Goal: Check status: Check status

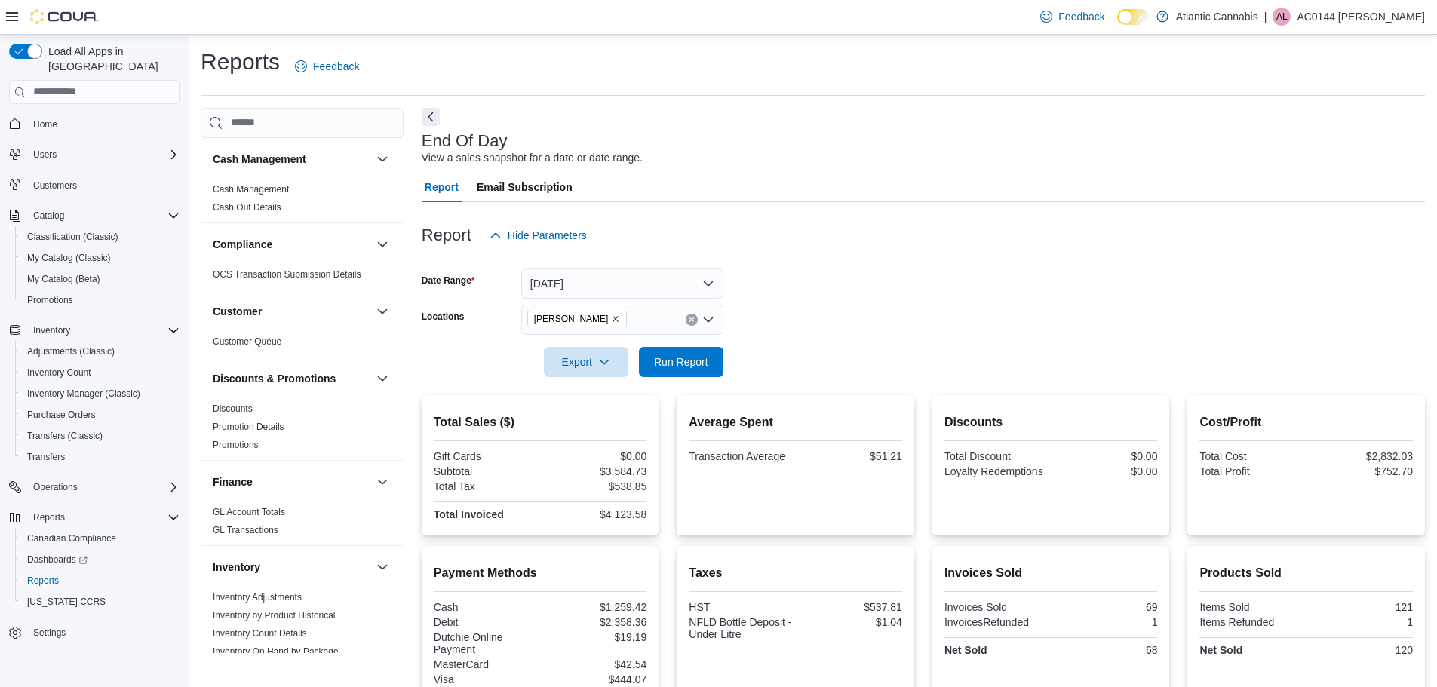
scroll to position [679, 0]
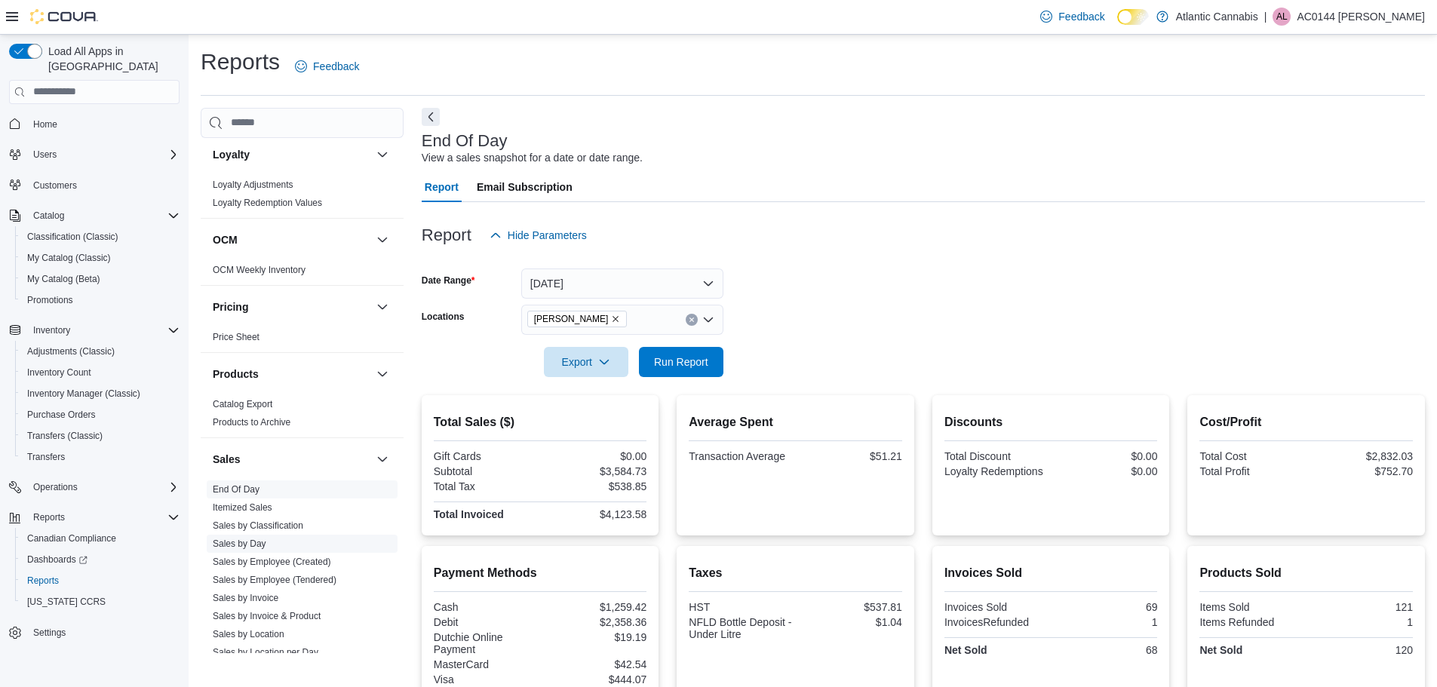
click at [240, 539] on link "Sales by Day" at bounding box center [240, 544] width 54 height 11
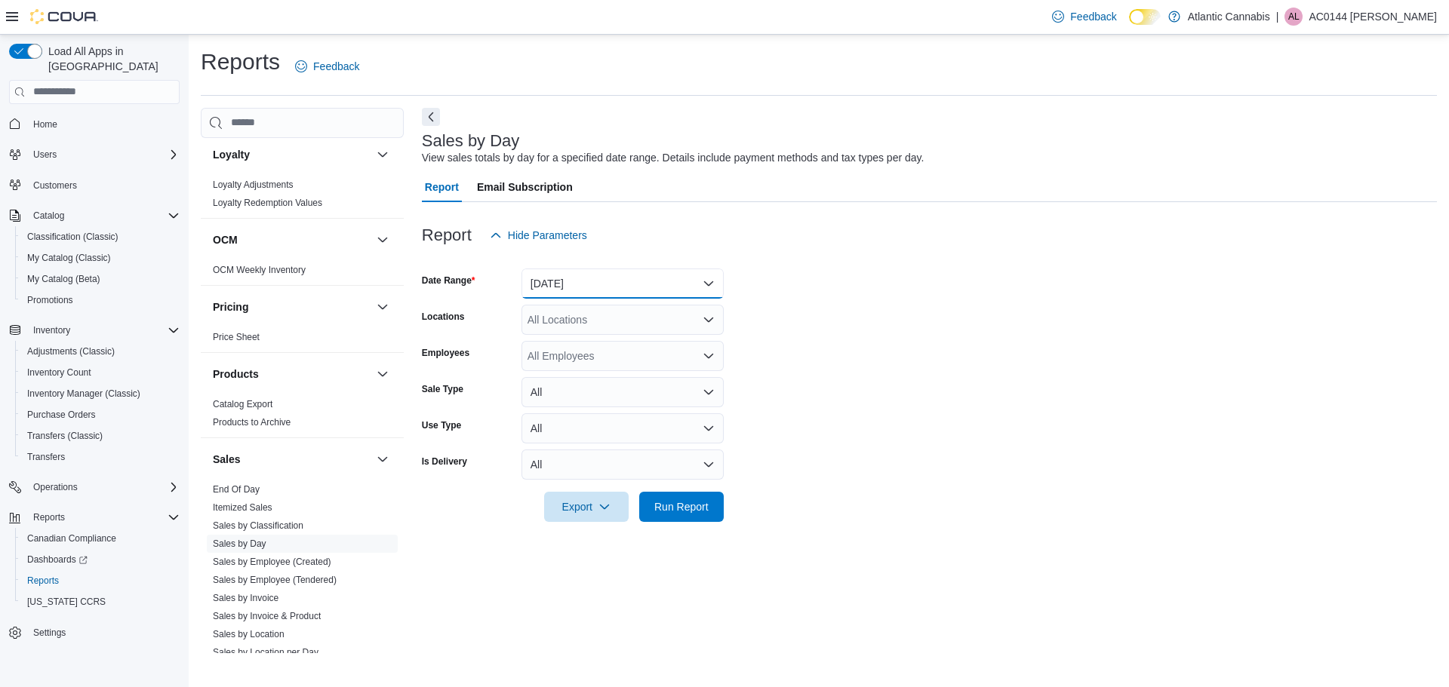
click at [699, 282] on button "[DATE]" at bounding box center [622, 284] width 202 height 30
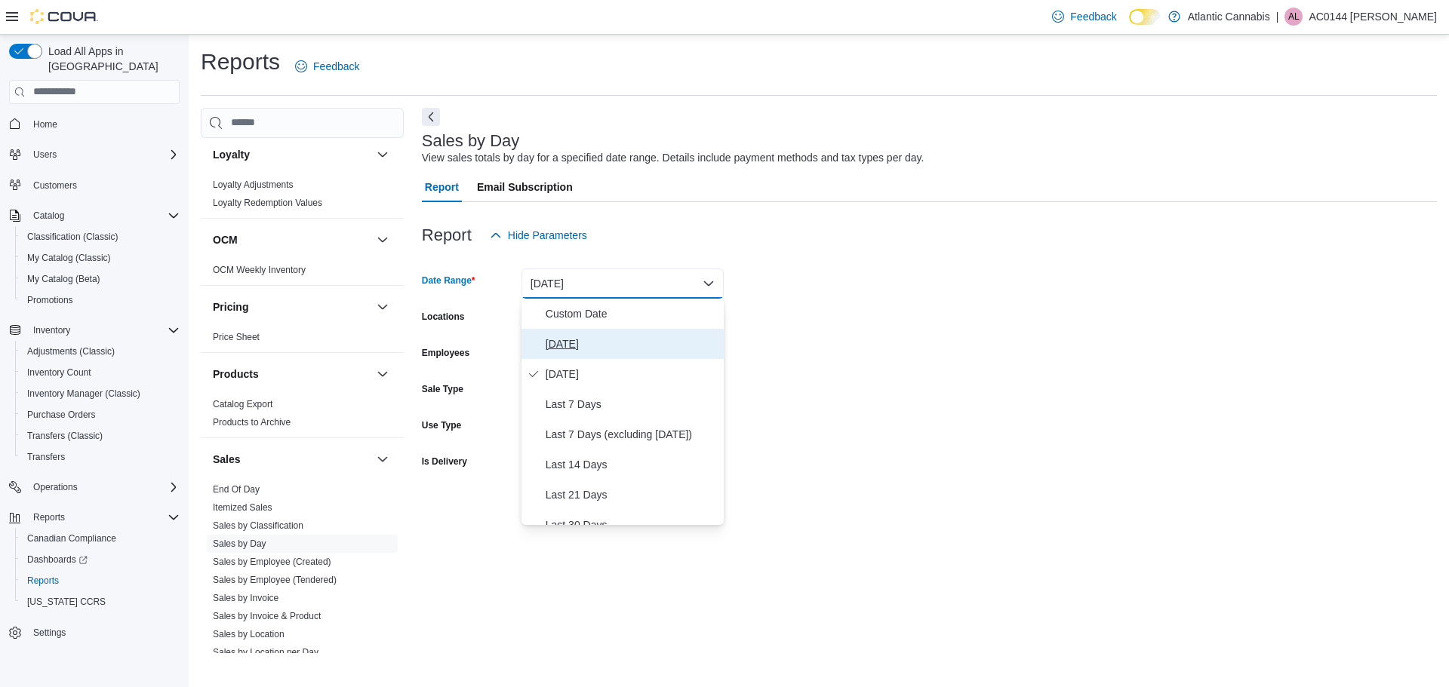
click at [570, 343] on span "[DATE]" at bounding box center [632, 344] width 172 height 18
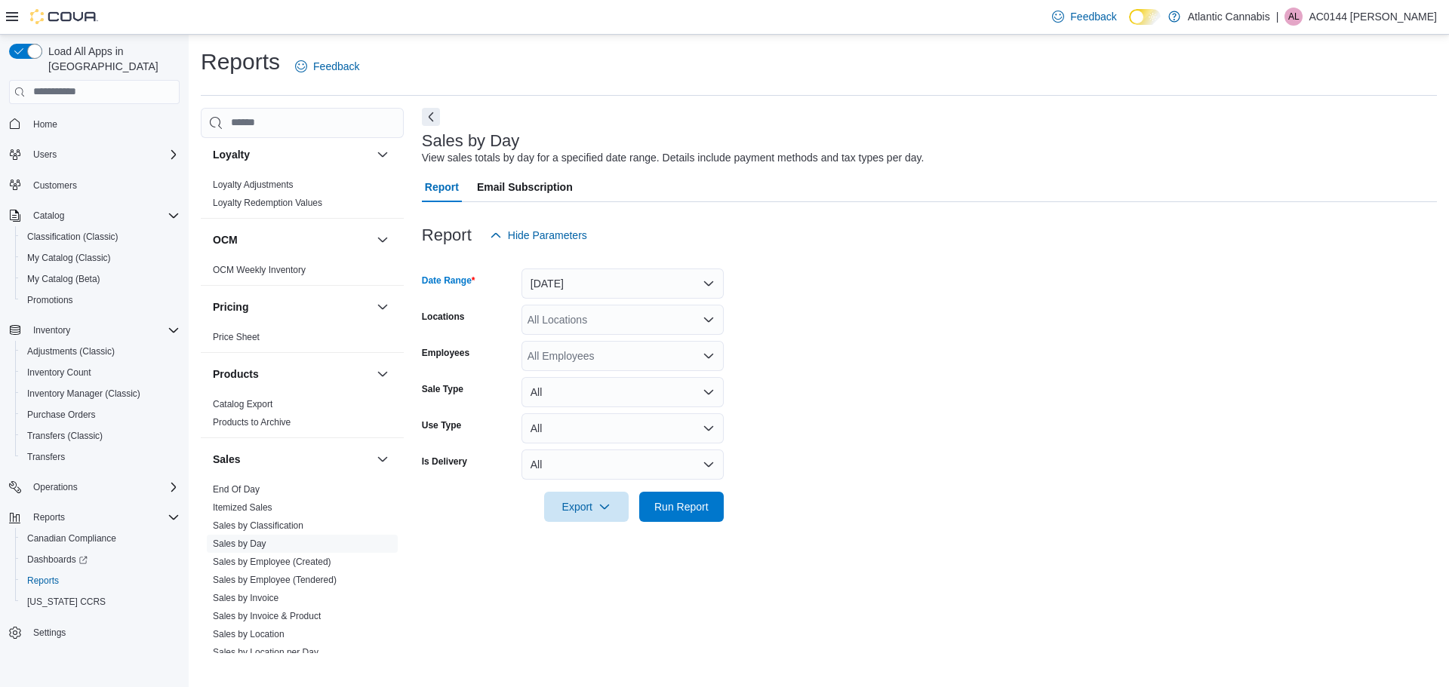
click at [714, 320] on icon "Open list of options" at bounding box center [708, 320] width 12 height 12
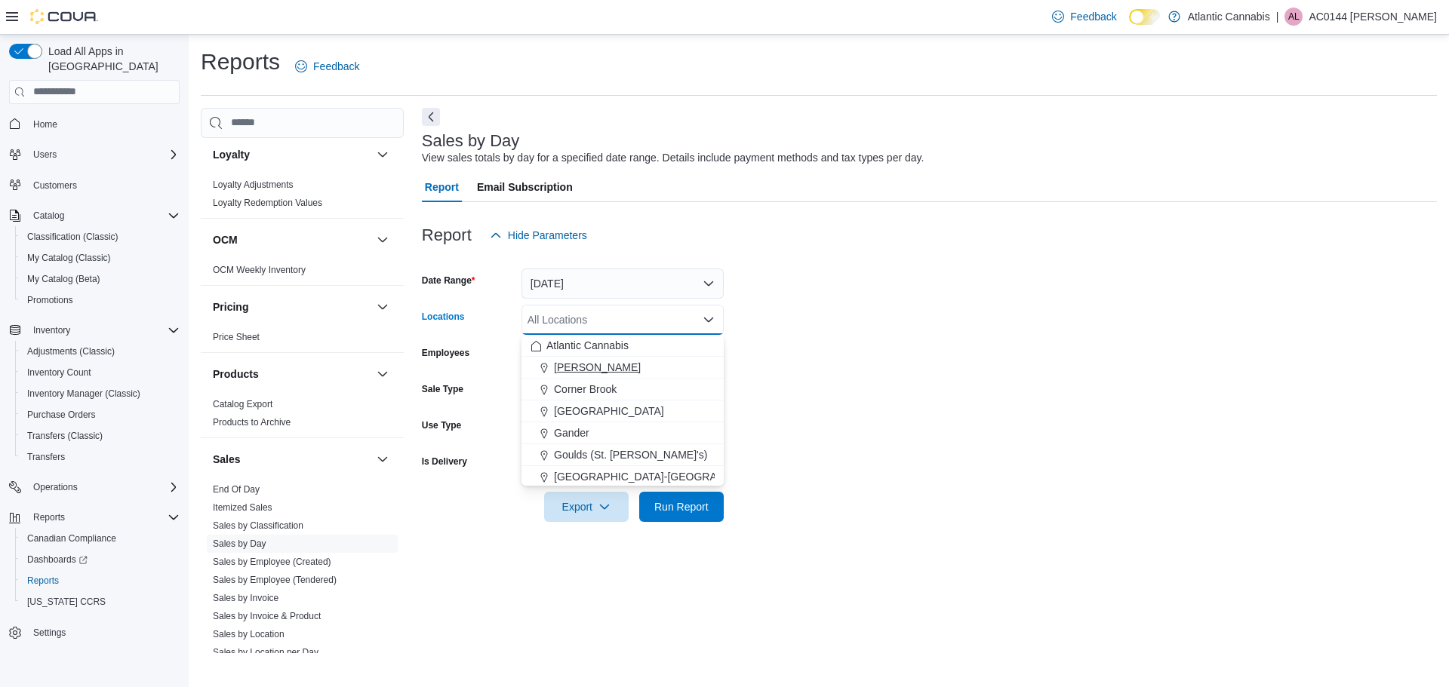
click at [635, 364] on div "[PERSON_NAME]" at bounding box center [622, 367] width 184 height 15
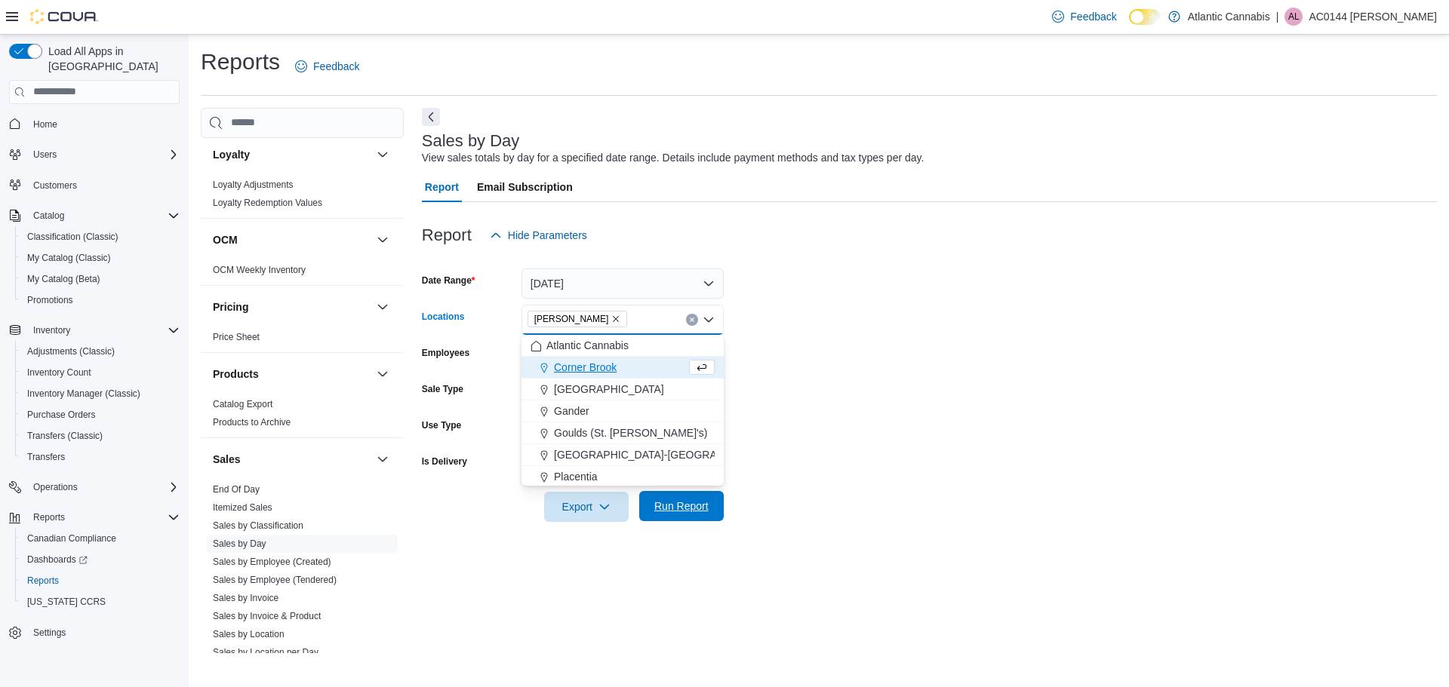
click at [687, 506] on span "Run Report" at bounding box center [681, 506] width 54 height 15
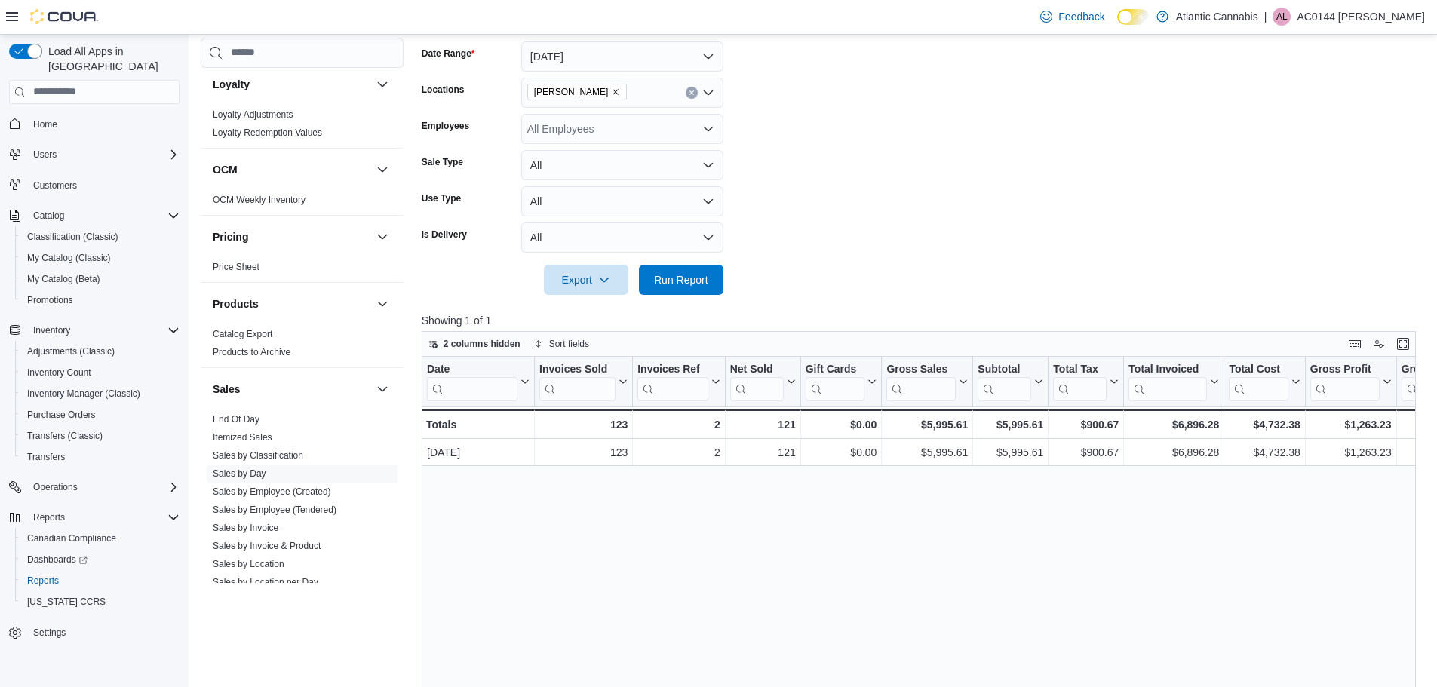
scroll to position [75, 0]
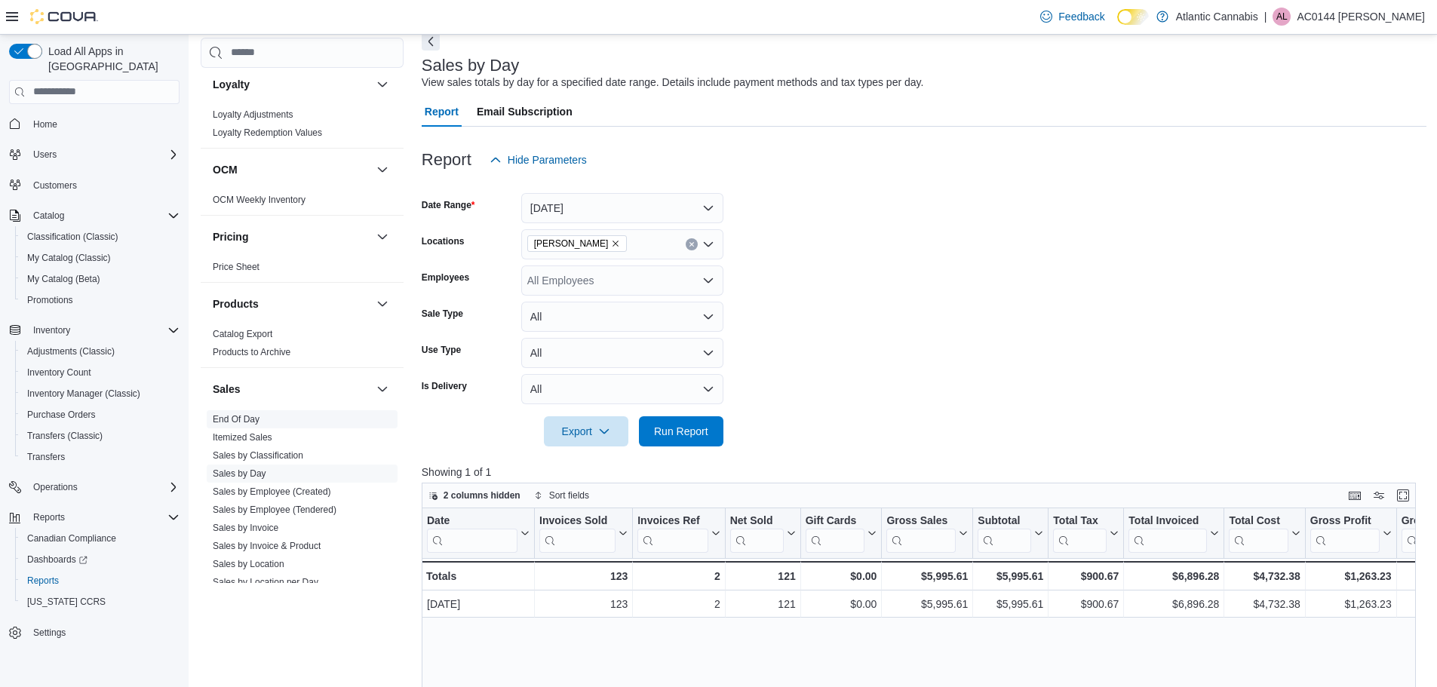
click at [272, 414] on span "End Of Day" at bounding box center [302, 419] width 191 height 18
click at [272, 419] on span "End Of Day" at bounding box center [302, 419] width 191 height 18
click at [230, 418] on link "End Of Day" at bounding box center [236, 419] width 47 height 11
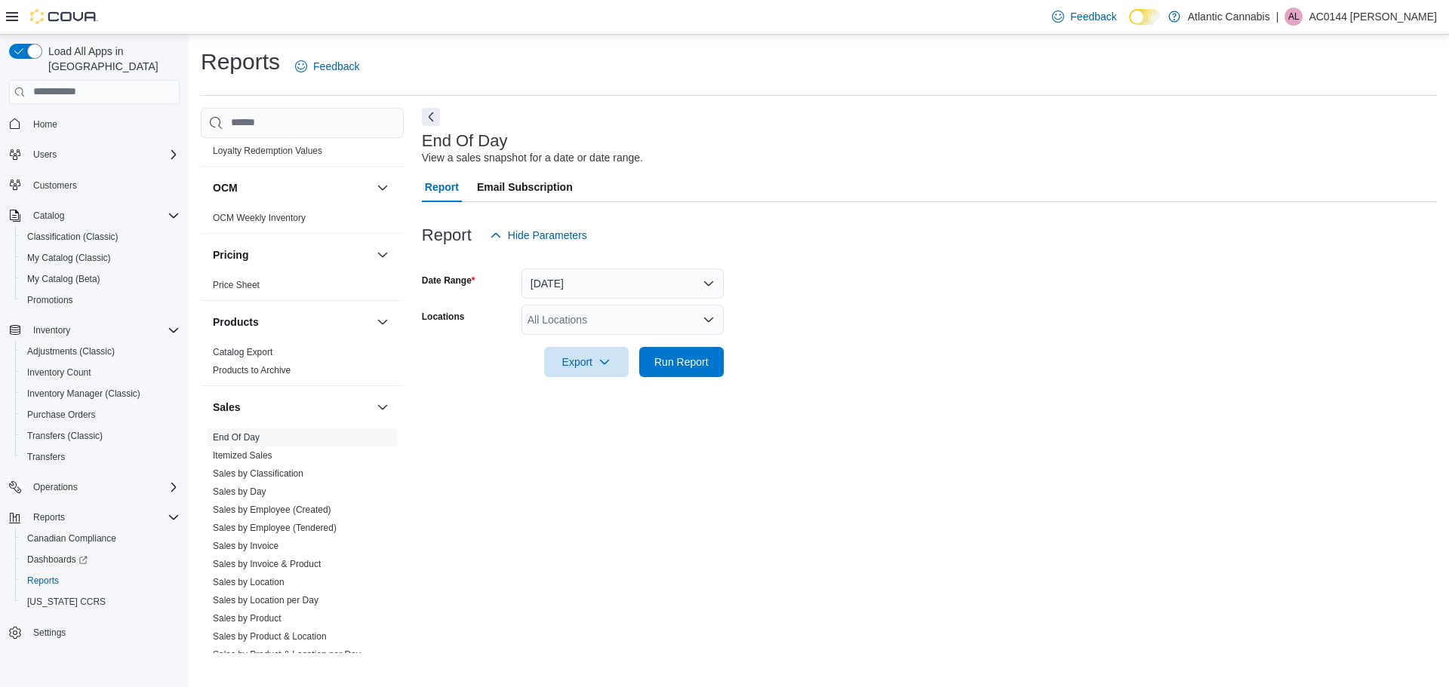
scroll to position [716, 0]
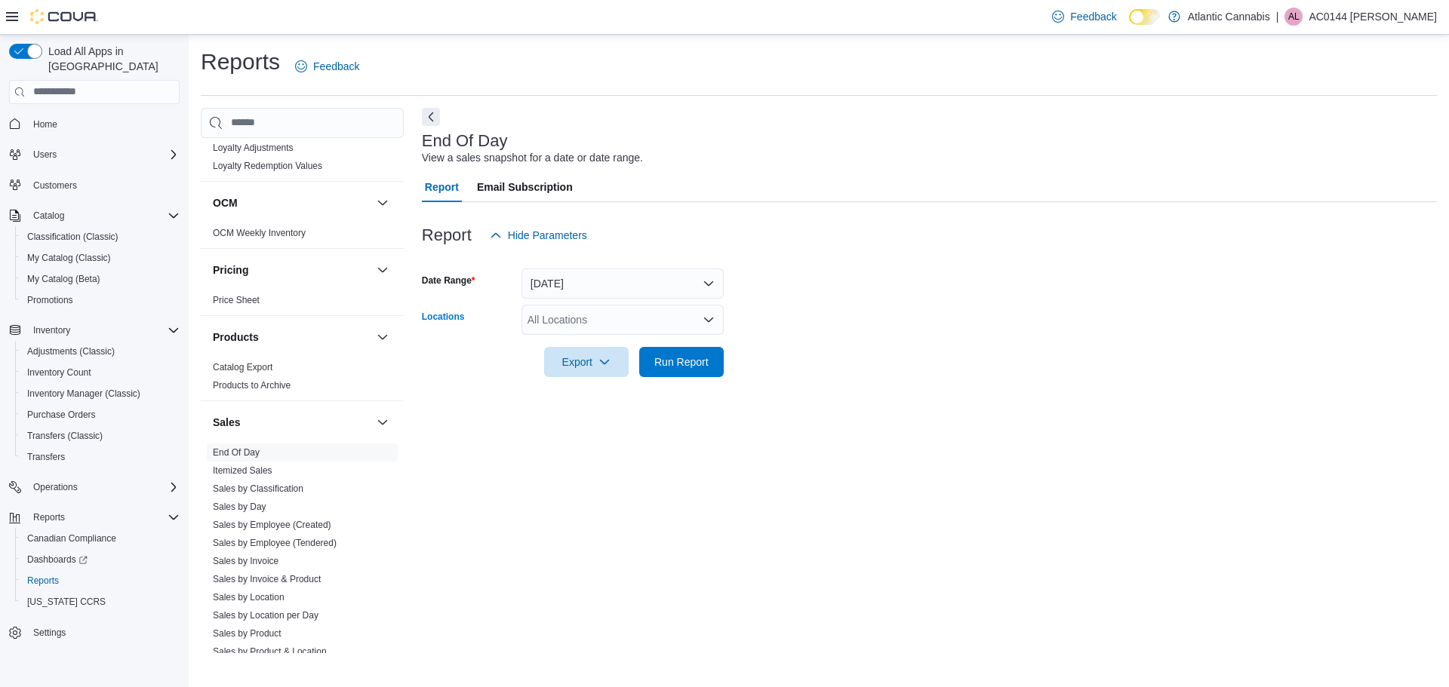
click at [708, 314] on icon "Open list of options" at bounding box center [708, 320] width 12 height 12
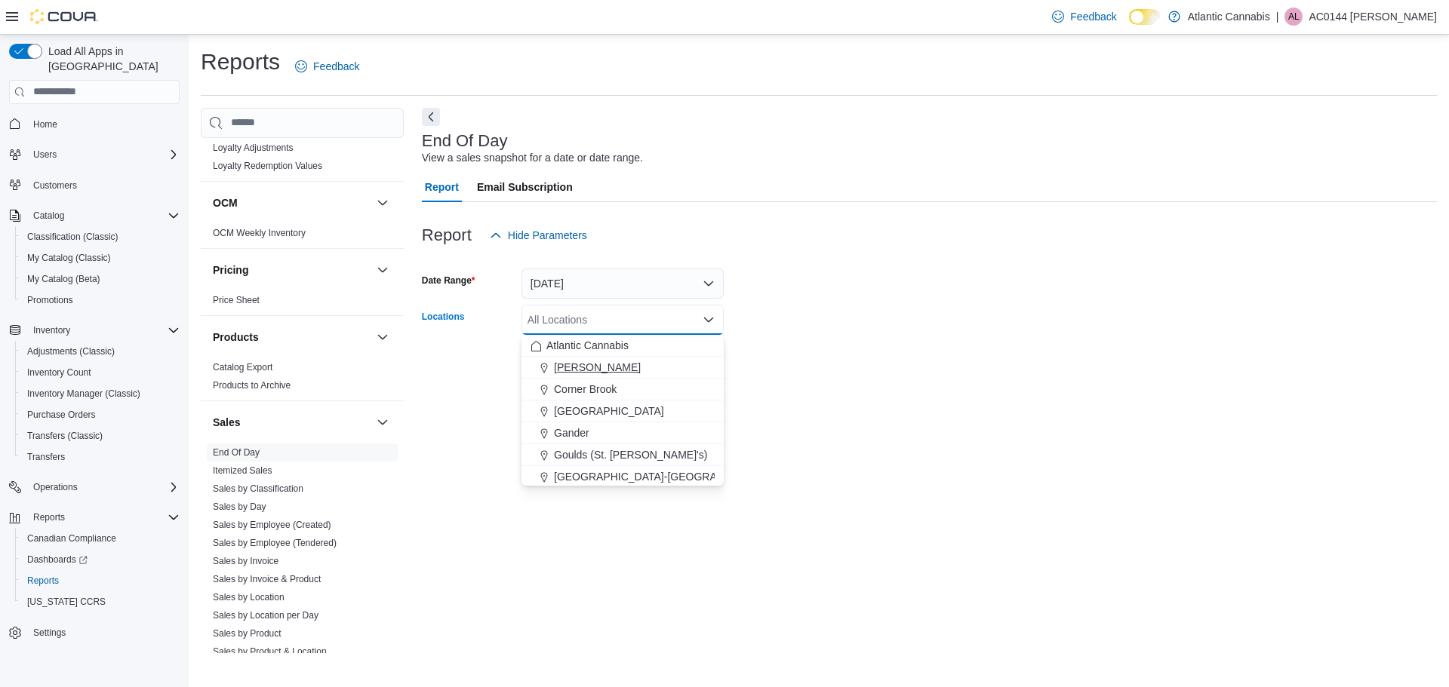
click at [593, 367] on span "[PERSON_NAME]" at bounding box center [597, 367] width 87 height 15
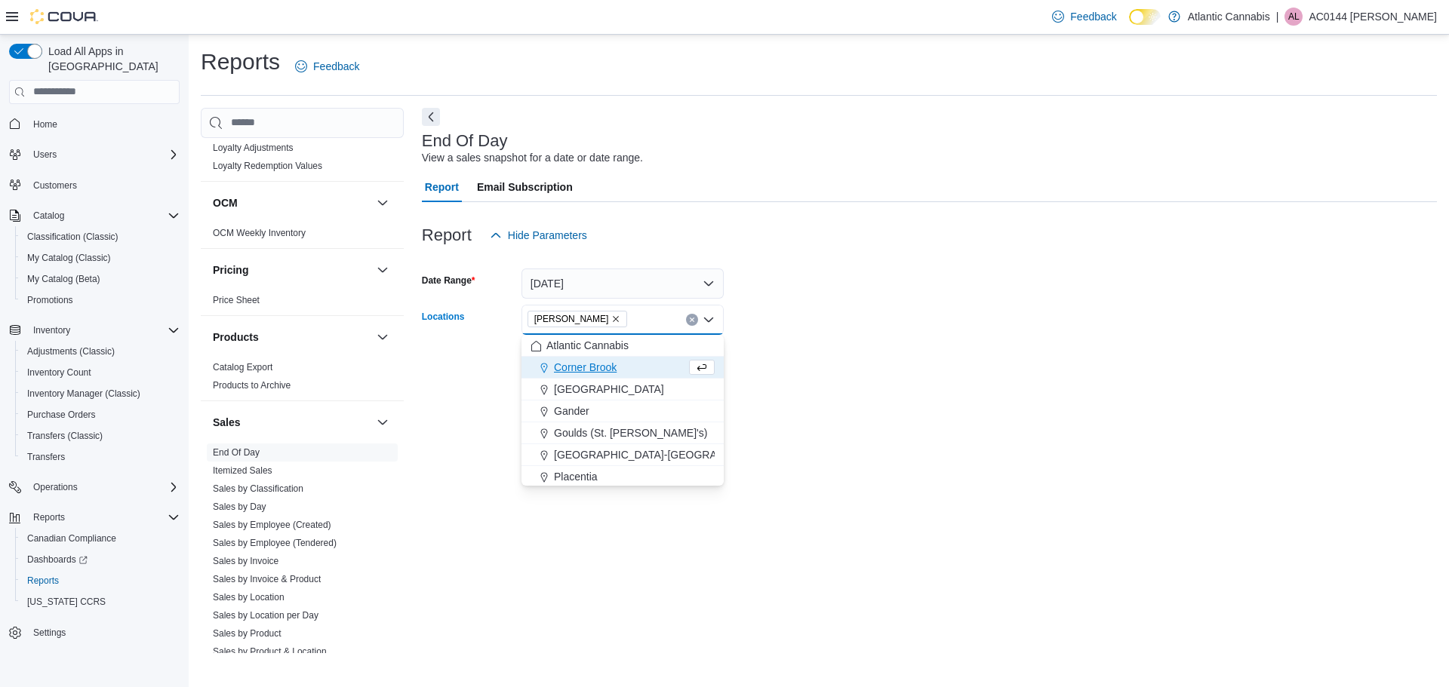
click at [925, 366] on form "Date Range [DATE] Locations Bay [PERSON_NAME] Combo box. Selected. [GEOGRAPHIC_…" at bounding box center [929, 313] width 1015 height 127
